Goal: Transaction & Acquisition: Purchase product/service

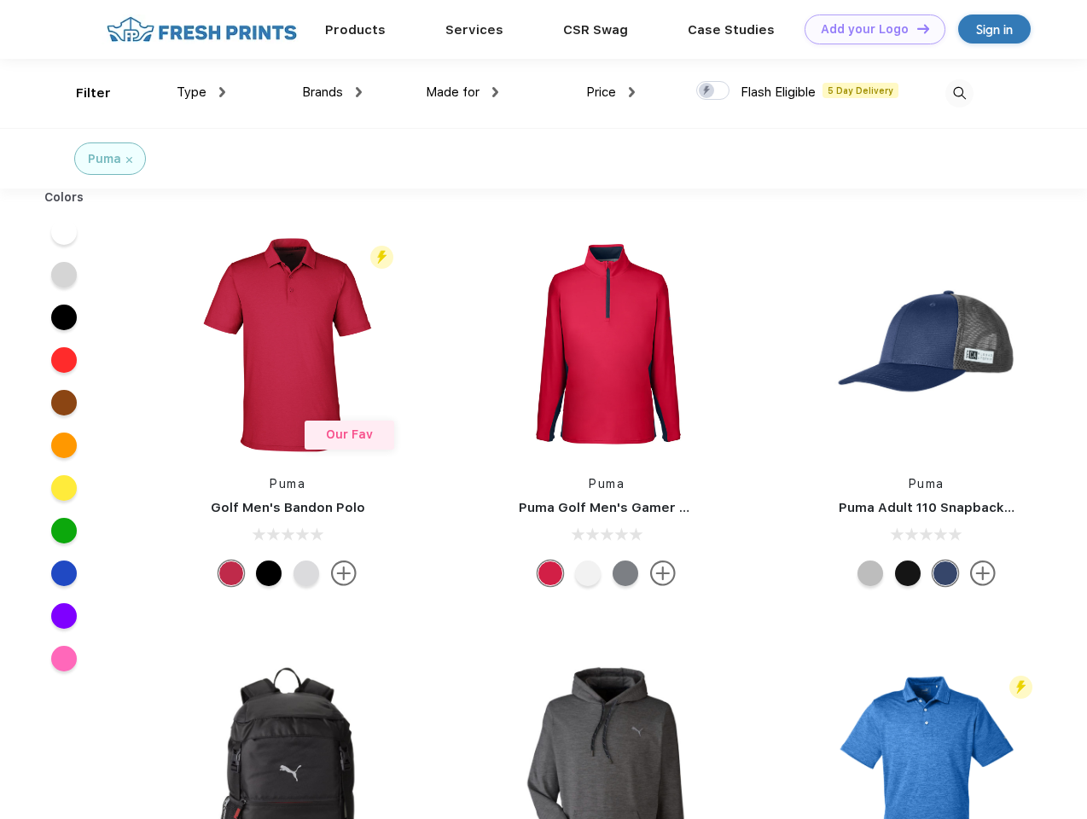
click at [869, 29] on link "Add your Logo Design Tool" at bounding box center [875, 30] width 141 height 30
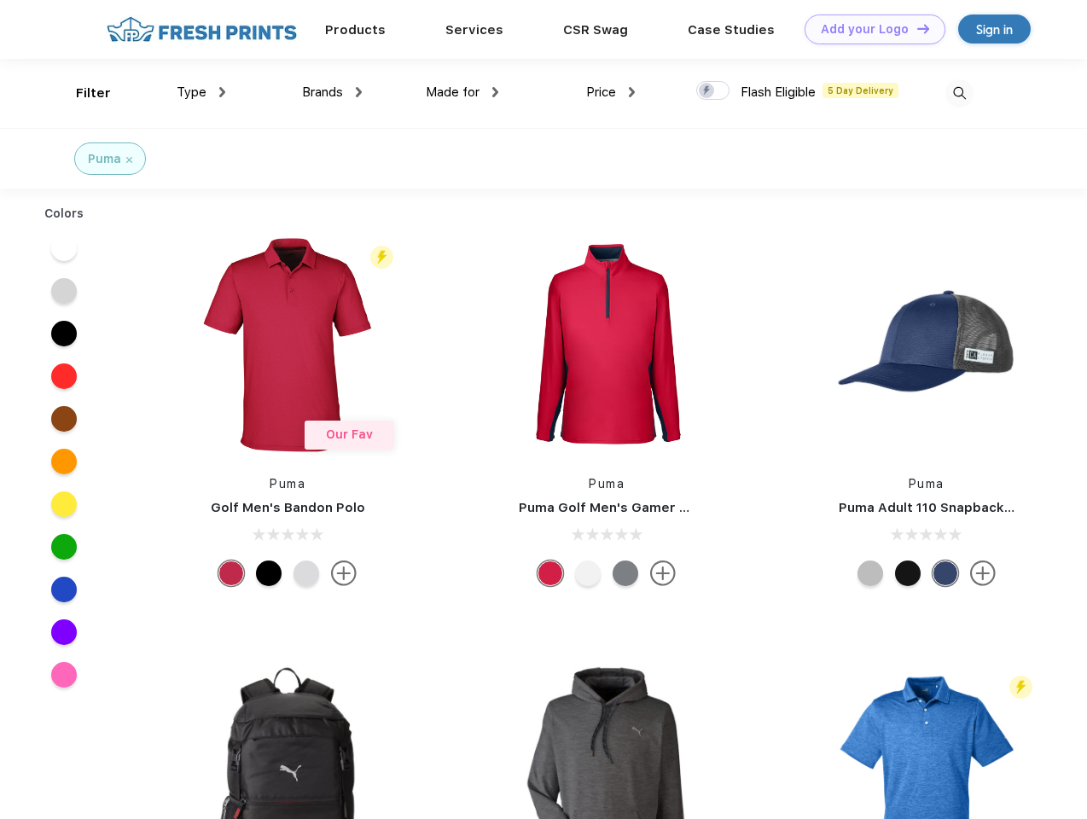
click at [0, 0] on div "Design Tool" at bounding box center [0, 0] width 0 height 0
click at [916, 28] on link "Add your Logo Design Tool" at bounding box center [875, 30] width 141 height 30
click at [82, 93] on div "Filter" at bounding box center [93, 94] width 35 height 20
click at [201, 92] on span "Type" at bounding box center [192, 91] width 30 height 15
click at [332, 92] on span "Brands" at bounding box center [322, 91] width 41 height 15
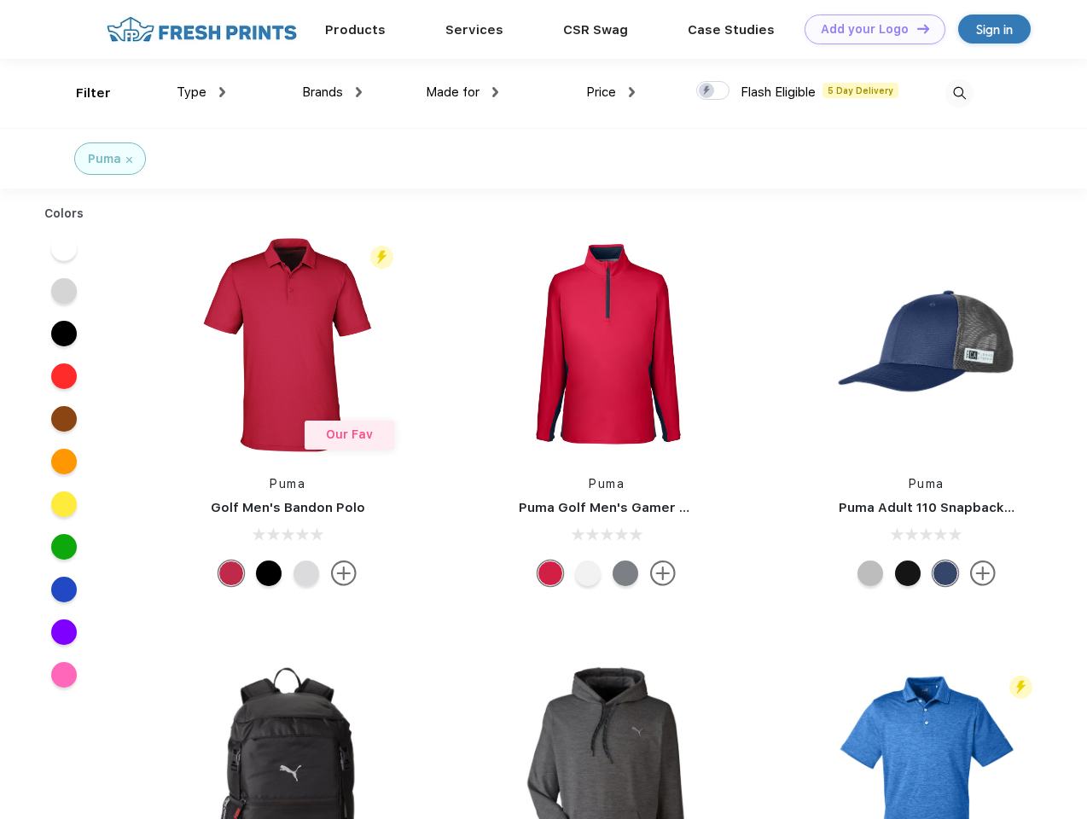
click at [463, 92] on span "Made for" at bounding box center [453, 91] width 54 height 15
click at [611, 92] on span "Price" at bounding box center [601, 91] width 30 height 15
click at [713, 91] on div at bounding box center [712, 90] width 33 height 19
click at [707, 91] on input "checkbox" at bounding box center [701, 85] width 11 height 11
click at [959, 93] on img at bounding box center [960, 93] width 28 height 28
